Goal: Transaction & Acquisition: Purchase product/service

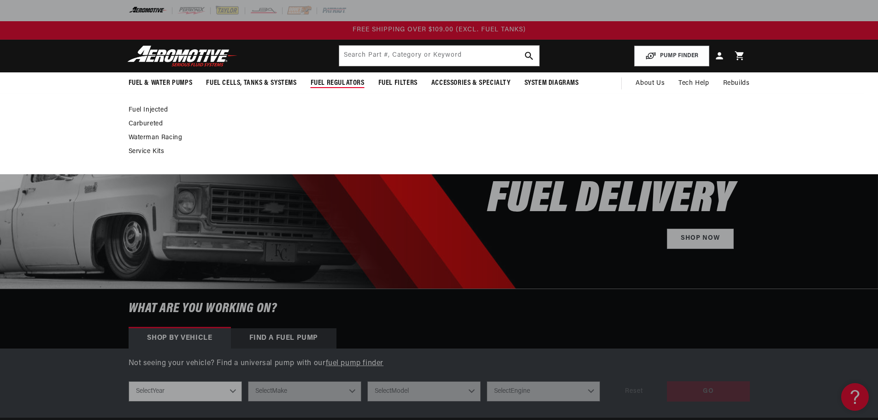
click at [152, 111] on link "Fuel Injected" at bounding box center [435, 110] width 612 height 8
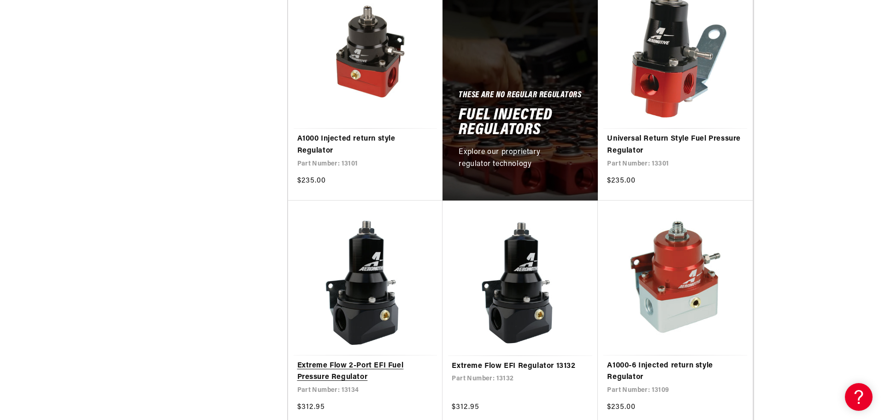
scroll to position [507, 0]
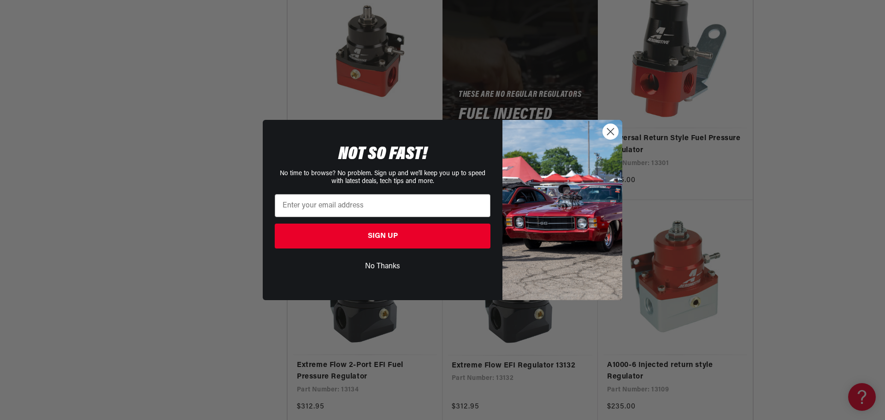
click at [607, 133] on circle "Close dialog" at bounding box center [610, 131] width 15 height 15
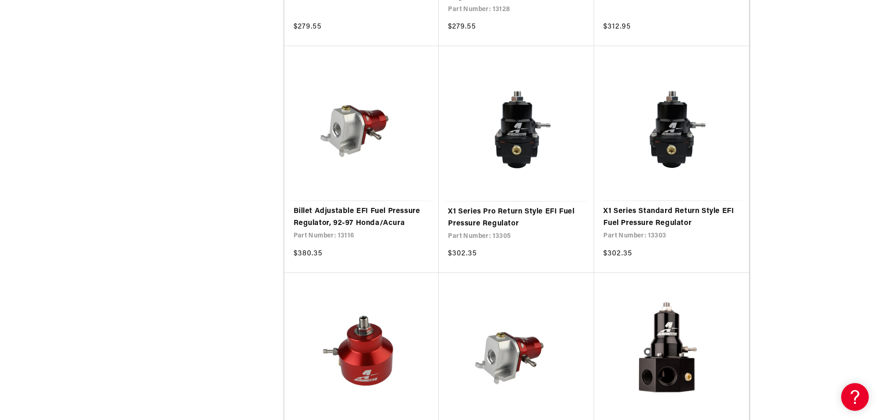
scroll to position [471, 0]
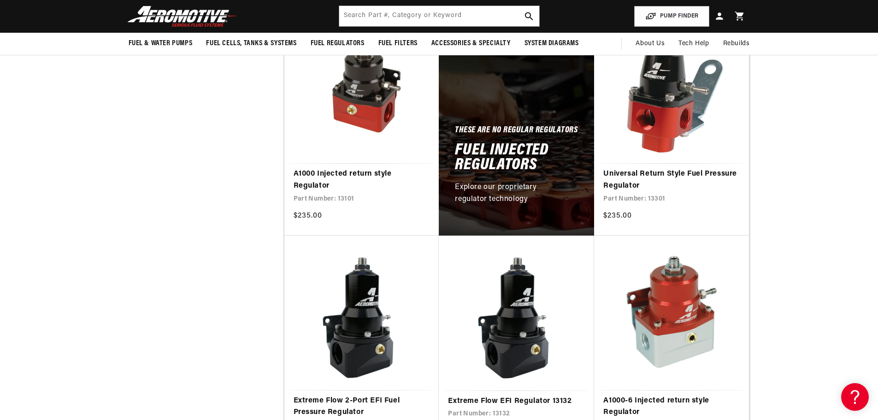
drag, startPoint x: 814, startPoint y: 360, endPoint x: 804, endPoint y: 179, distance: 181.4
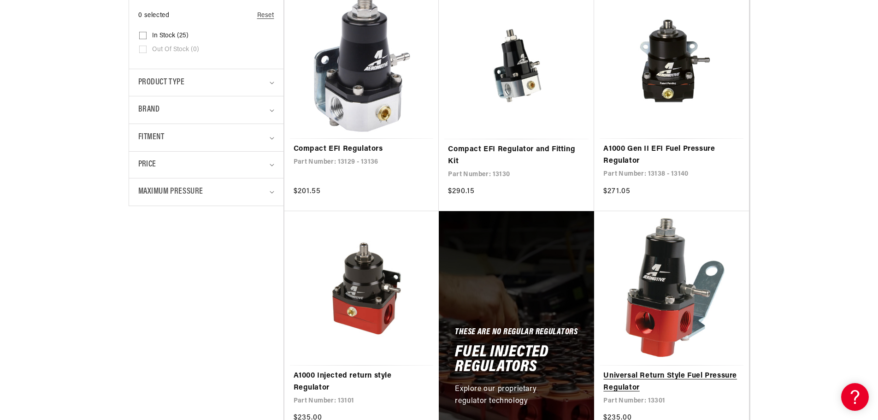
scroll to position [323, 0]
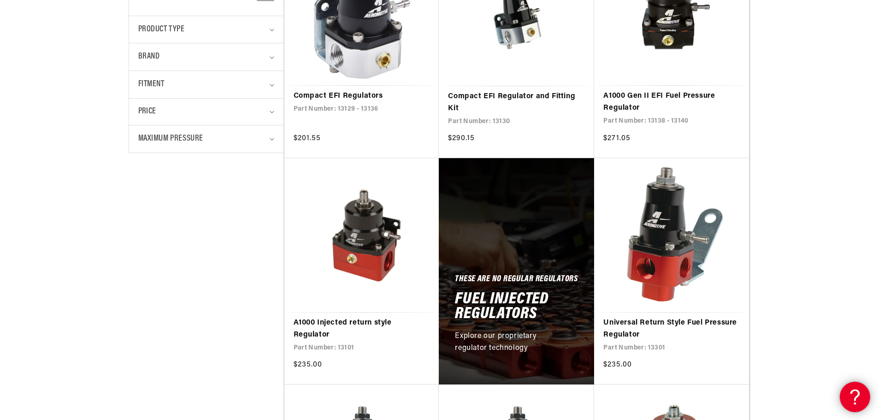
click at [861, 402] on div at bounding box center [854, 396] width 28 height 28
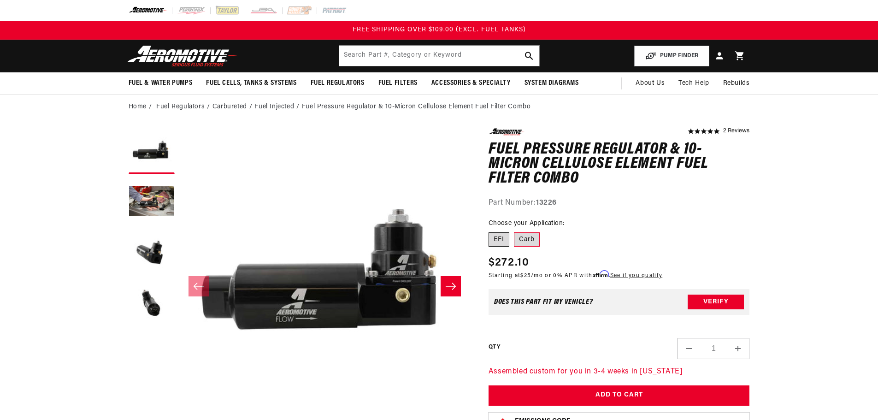
click at [499, 235] on label "EFI" at bounding box center [498, 239] width 21 height 15
click at [491, 231] on input "EFI" at bounding box center [491, 230] width 0 height 0
radio input "true"
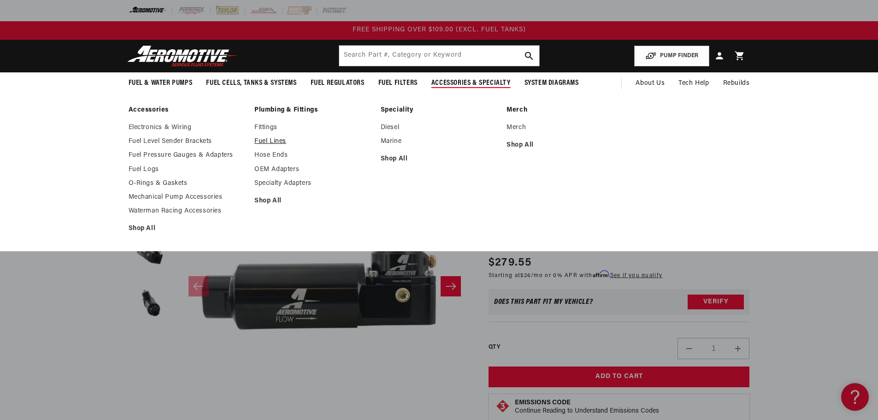
click at [276, 145] on link "Fuel Lines" at bounding box center [312, 141] width 117 height 8
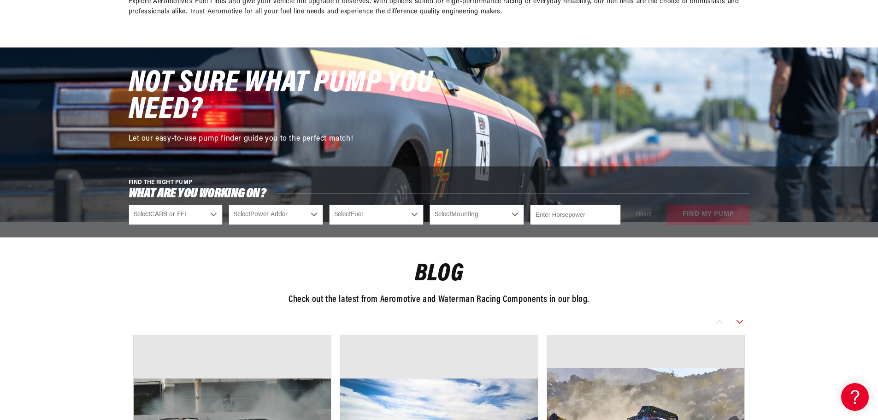
scroll to position [783, 0]
